Goal: Information Seeking & Learning: Learn about a topic

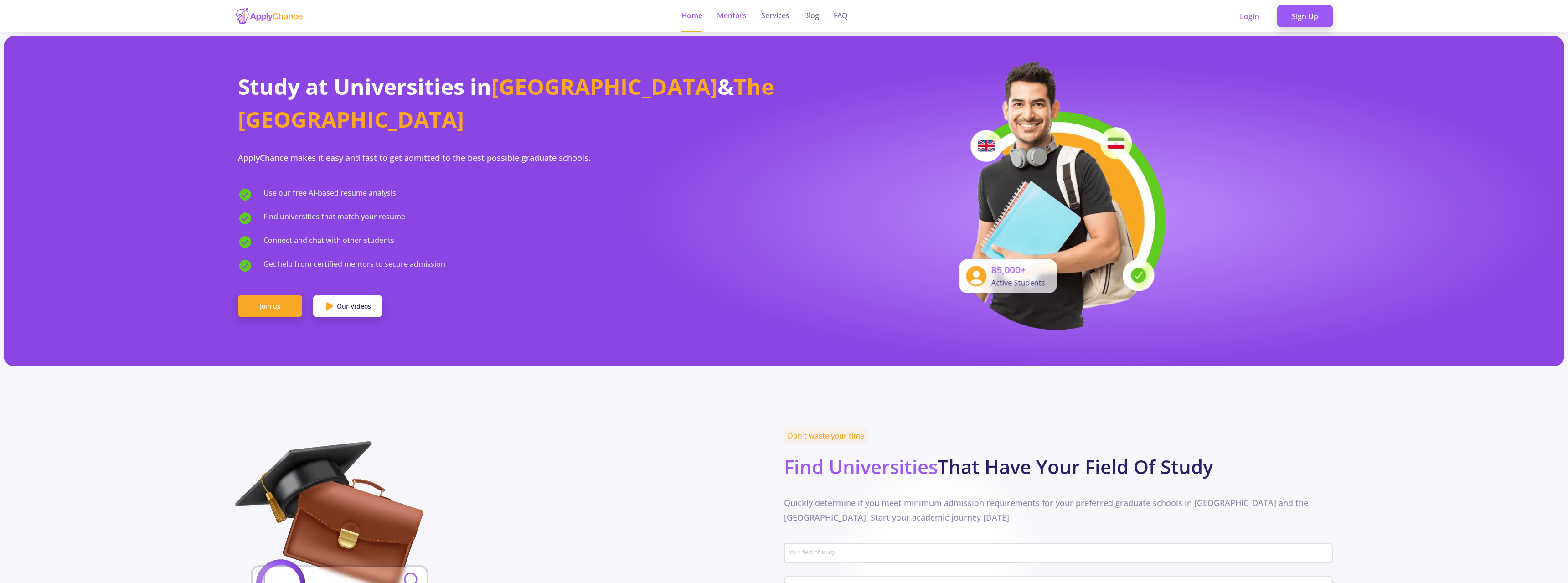
click at [735, 18] on link "Mentors" at bounding box center [732, 16] width 30 height 32
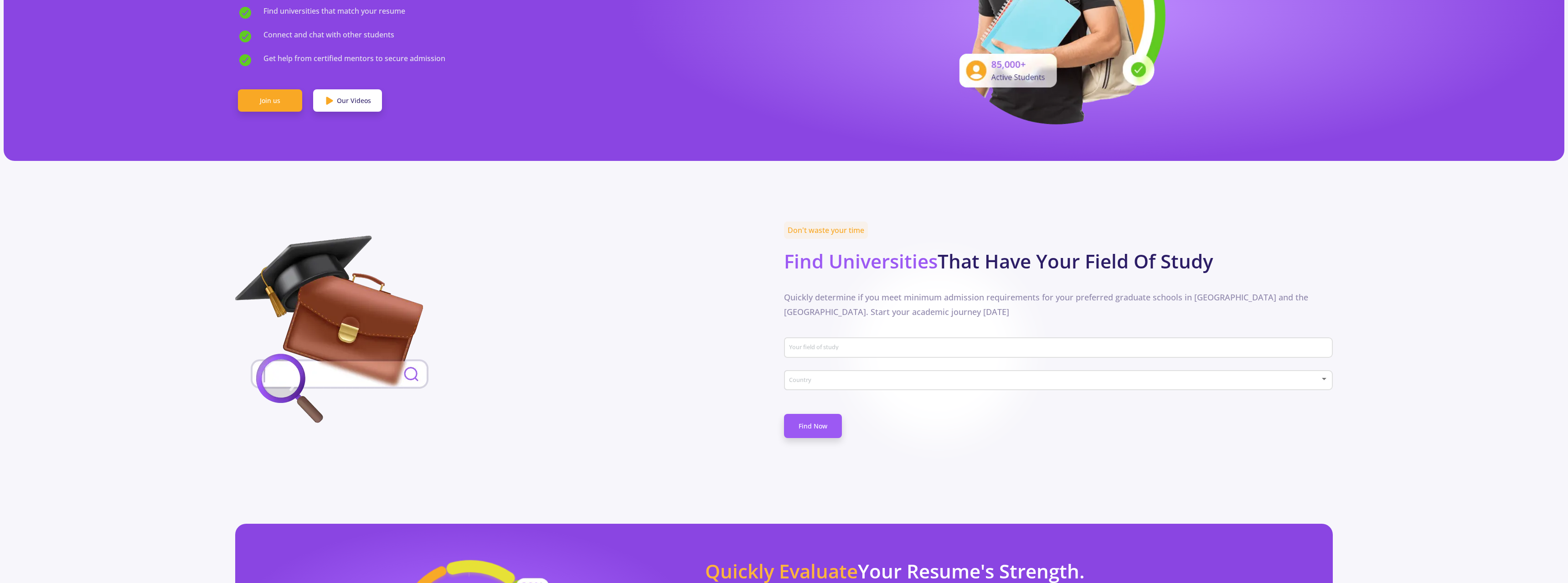
scroll to position [208, 0]
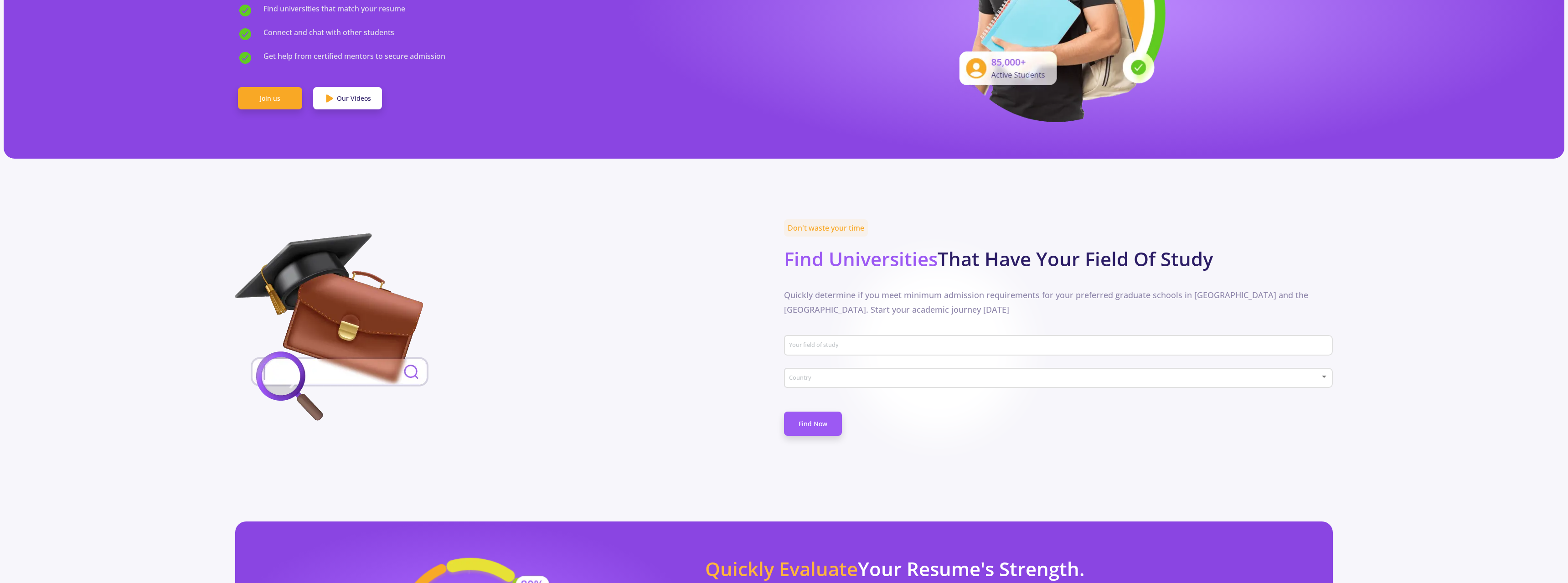
click at [843, 340] on div "Your field of study" at bounding box center [1058, 344] width 540 height 23
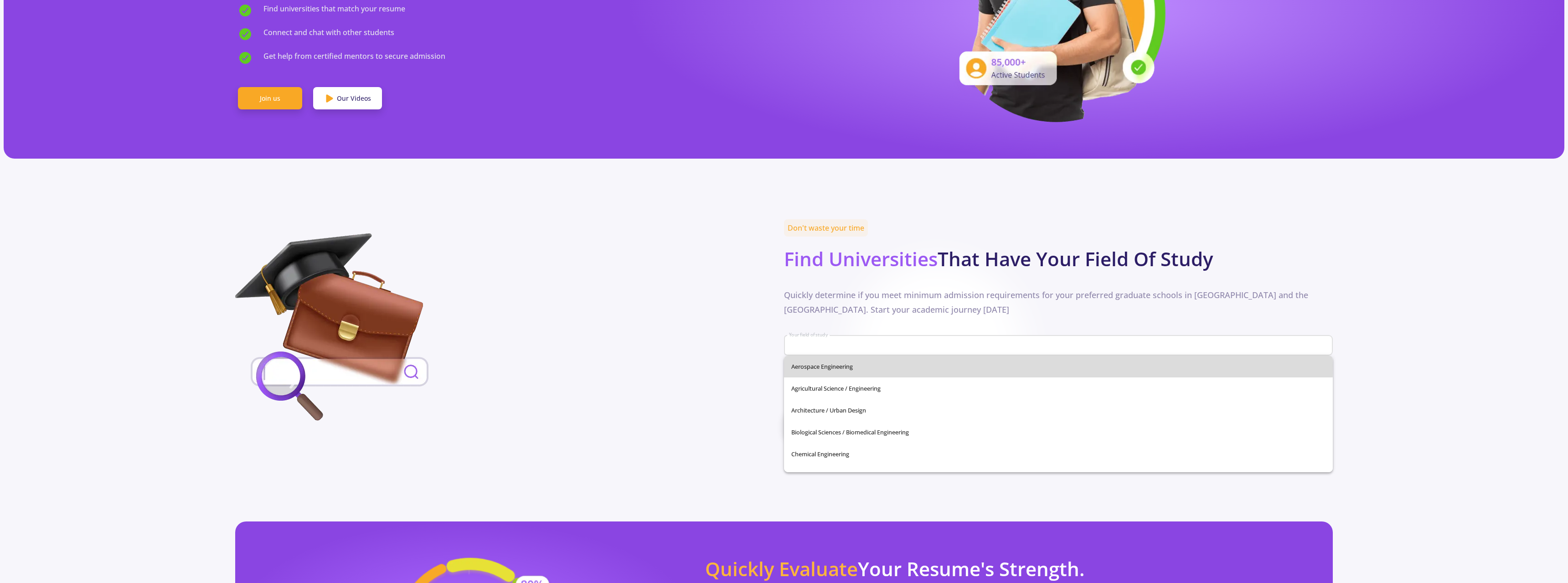
click at [831, 366] on span "Aerospace Engineering" at bounding box center [1059, 366] width 535 height 22
type input "Aerospace Engineering"
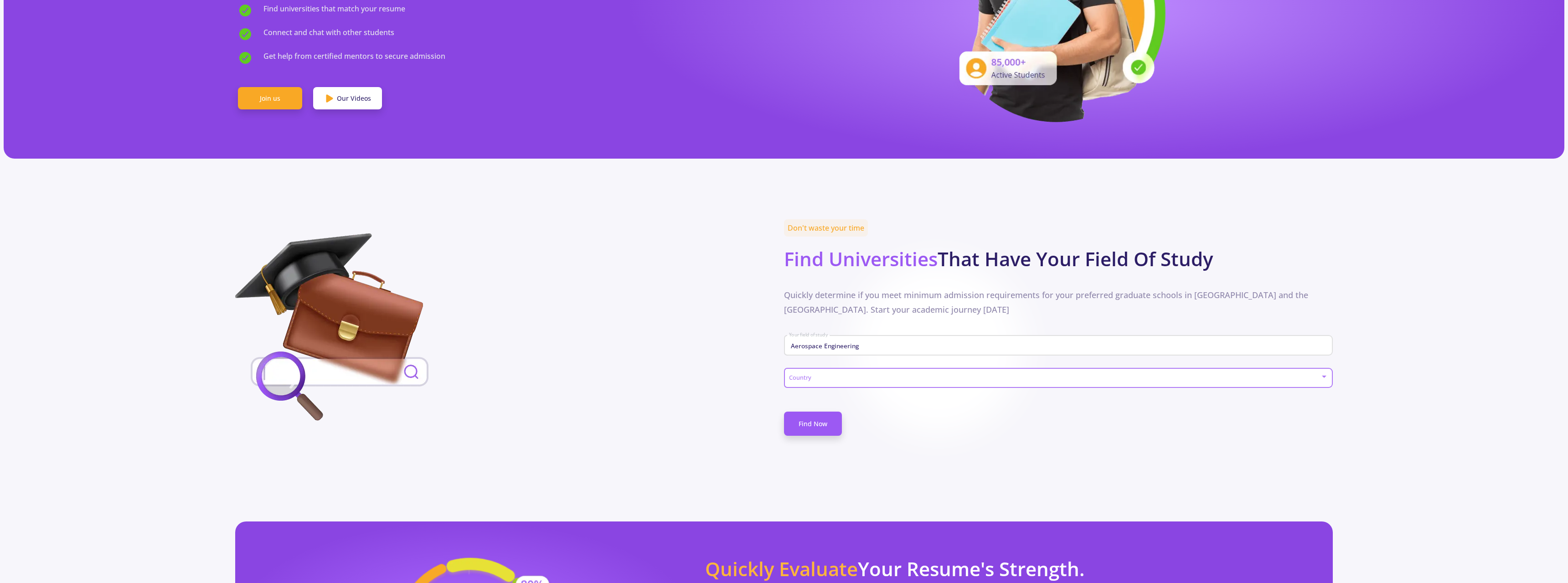
click at [825, 379] on span at bounding box center [1056, 379] width 529 height 6
click at [828, 384] on span "[GEOGRAPHIC_DATA]" at bounding box center [1059, 385] width 532 height 17
click at [813, 427] on link "Find Now" at bounding box center [813, 424] width 58 height 24
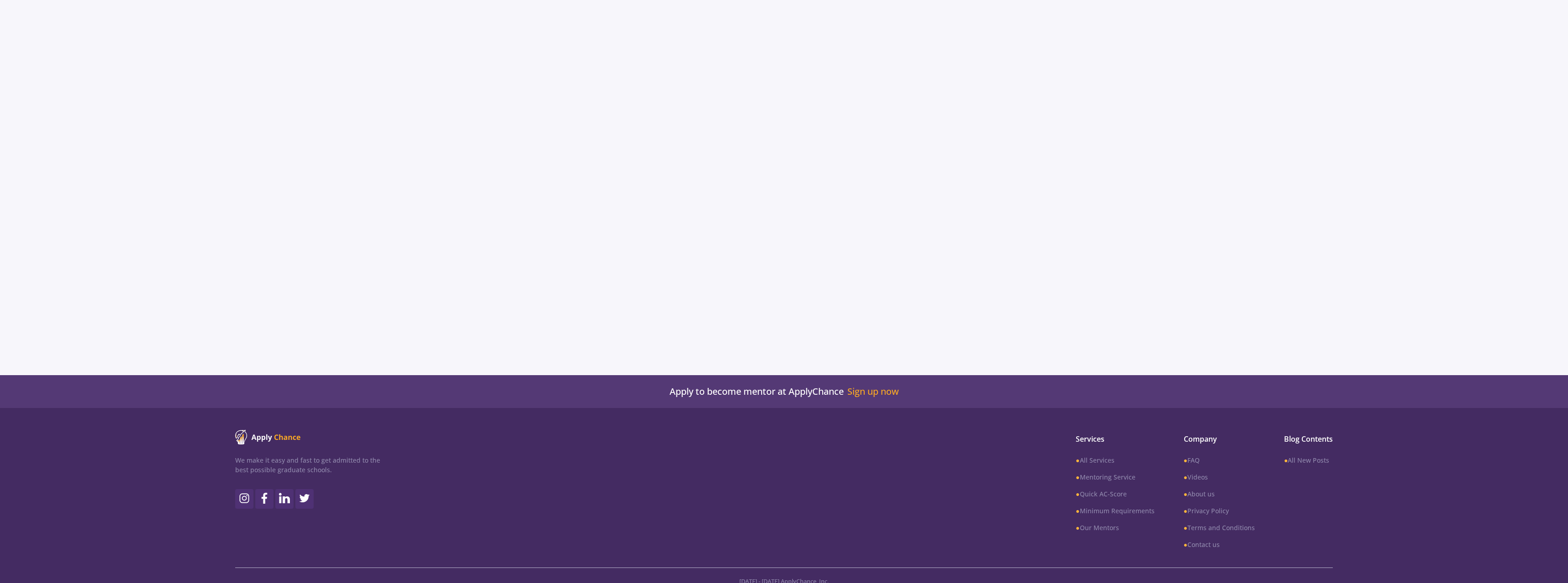
type input "Aerospace Engineering"
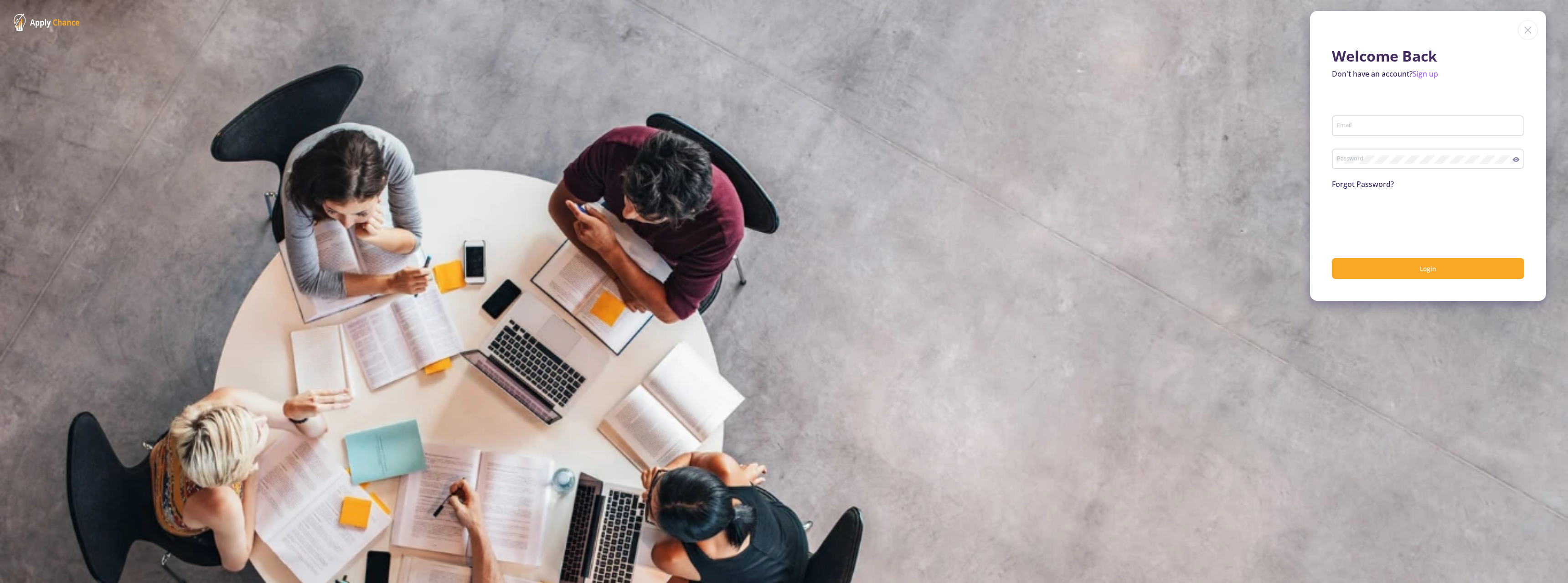
click at [1527, 36] on img at bounding box center [1528, 30] width 20 height 20
